Goal: Task Accomplishment & Management: Manage account settings

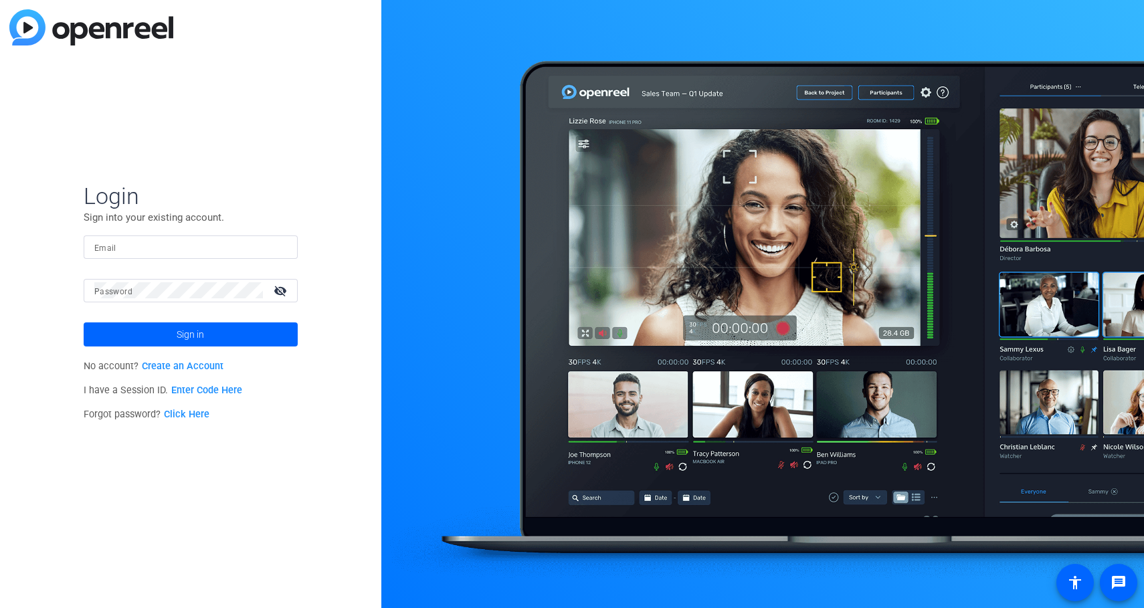
click at [187, 248] on input "Email" at bounding box center [190, 247] width 193 height 16
type input "[PERSON_NAME][EMAIL_ADDRESS][DOMAIN_NAME]"
click at [199, 326] on span "Sign in" at bounding box center [190, 334] width 27 height 33
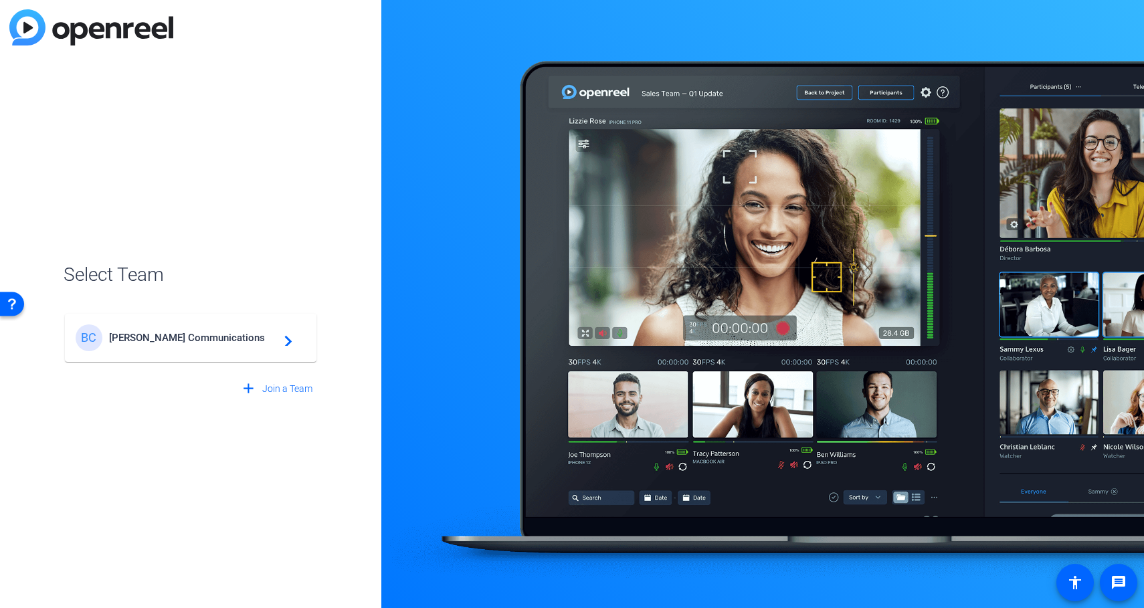
click at [183, 343] on span "[PERSON_NAME] Communications" at bounding box center [192, 338] width 167 height 12
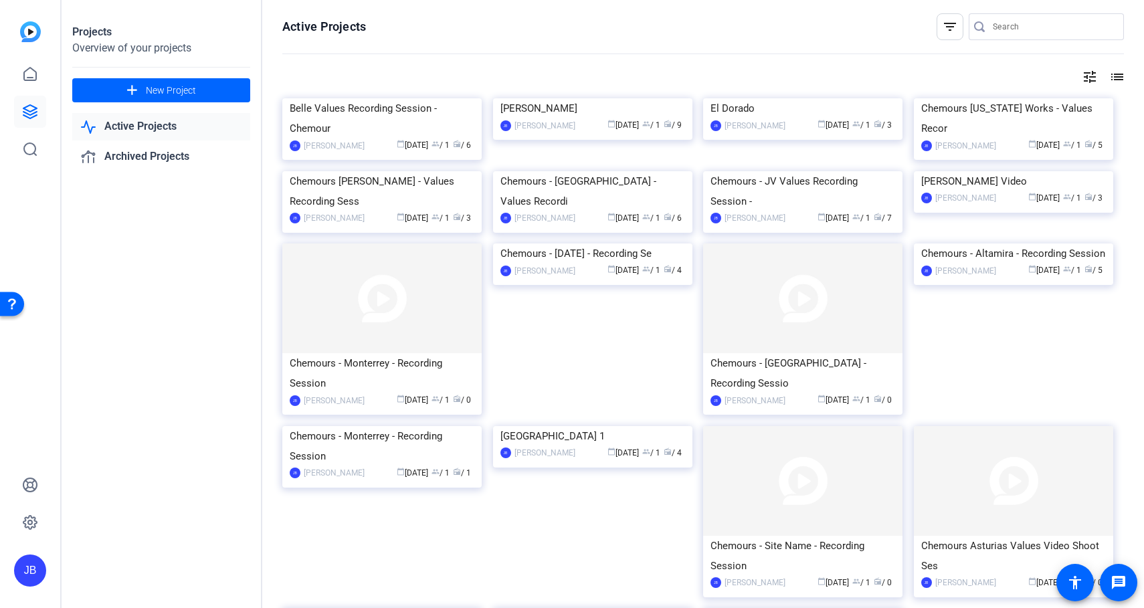
click at [30, 567] on div "JB" at bounding box center [30, 570] width 32 height 32
click at [172, 383] on div at bounding box center [572, 304] width 1144 height 608
click at [180, 91] on span "New Project" at bounding box center [171, 91] width 50 height 14
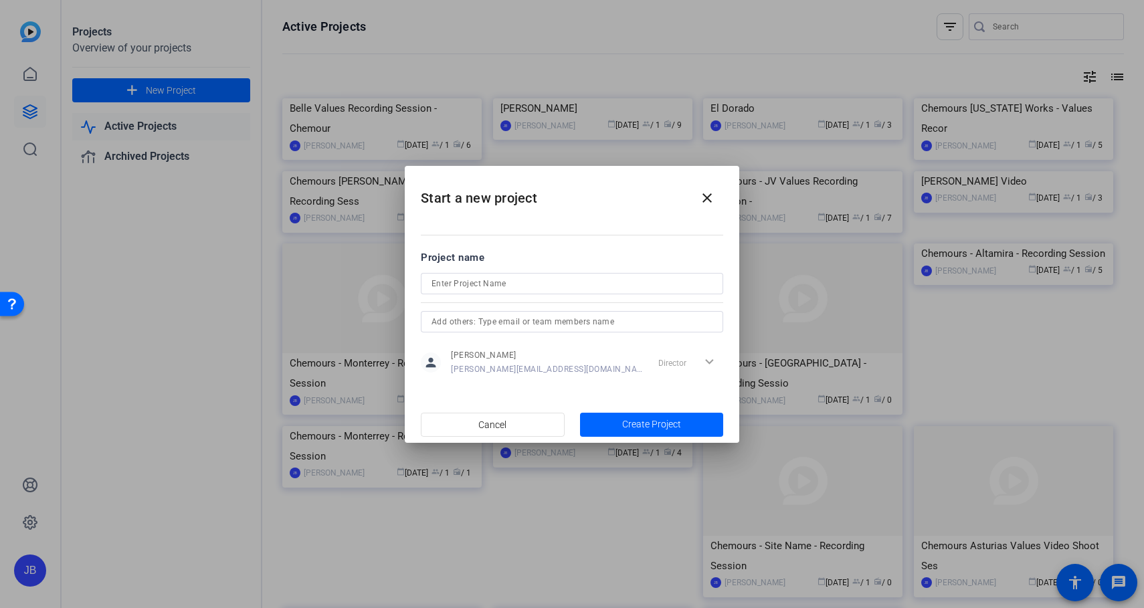
click at [706, 360] on div "Director expand_more" at bounding box center [688, 362] width 70 height 24
click at [674, 362] on div "Director expand_more" at bounding box center [688, 362] width 70 height 24
click at [712, 362] on div "Director expand_more" at bounding box center [688, 362] width 70 height 24
click at [578, 398] on mat-dialog-content "Project name person [PERSON_NAME] [PERSON_NAME][EMAIL_ADDRESS][DOMAIN_NAME] Dir…" at bounding box center [572, 313] width 334 height 186
click at [706, 195] on mat-icon "close" at bounding box center [707, 198] width 16 height 16
